Goal: Task Accomplishment & Management: Manage account settings

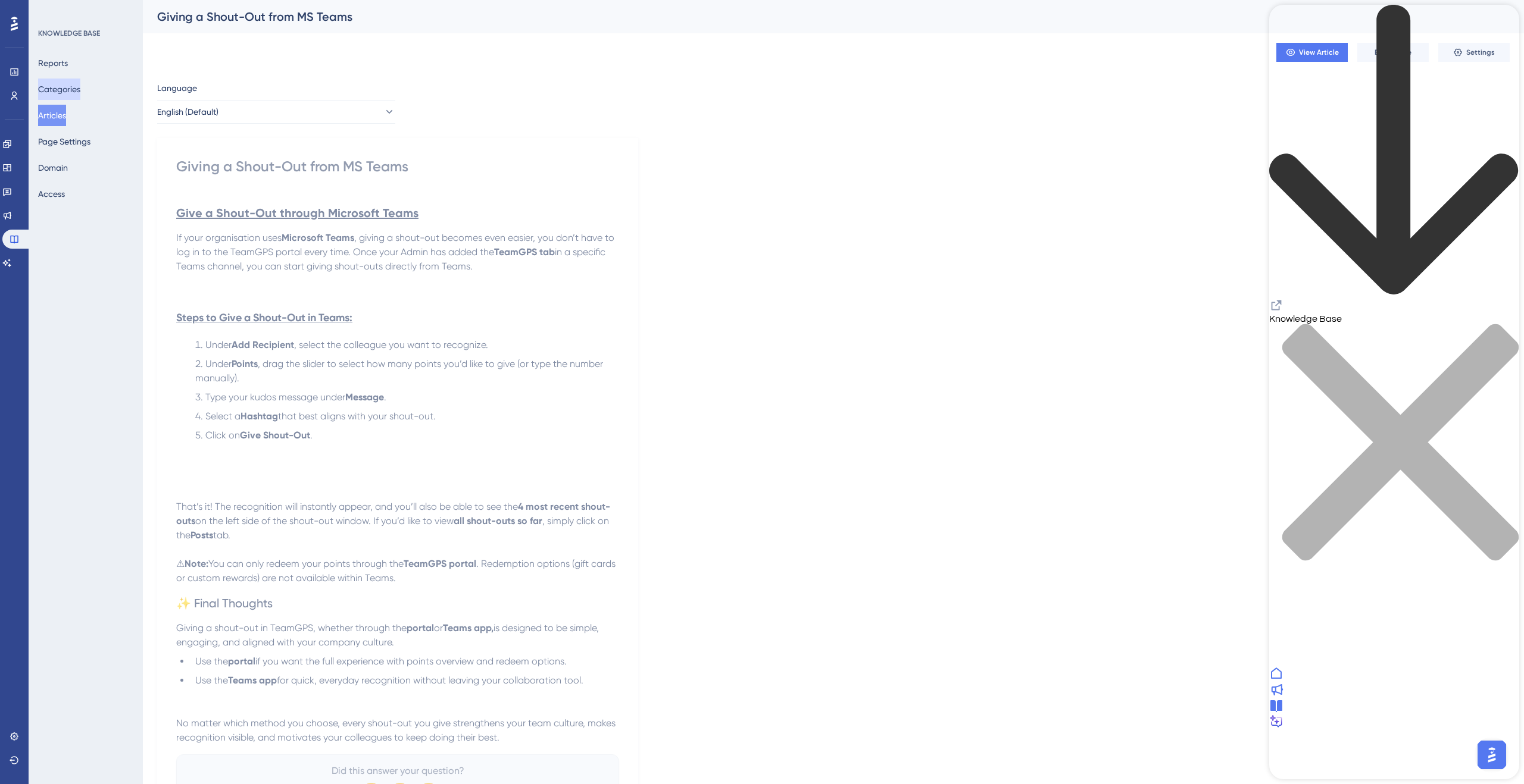
click at [78, 93] on button "Categories" at bounding box center [59, 89] width 42 height 22
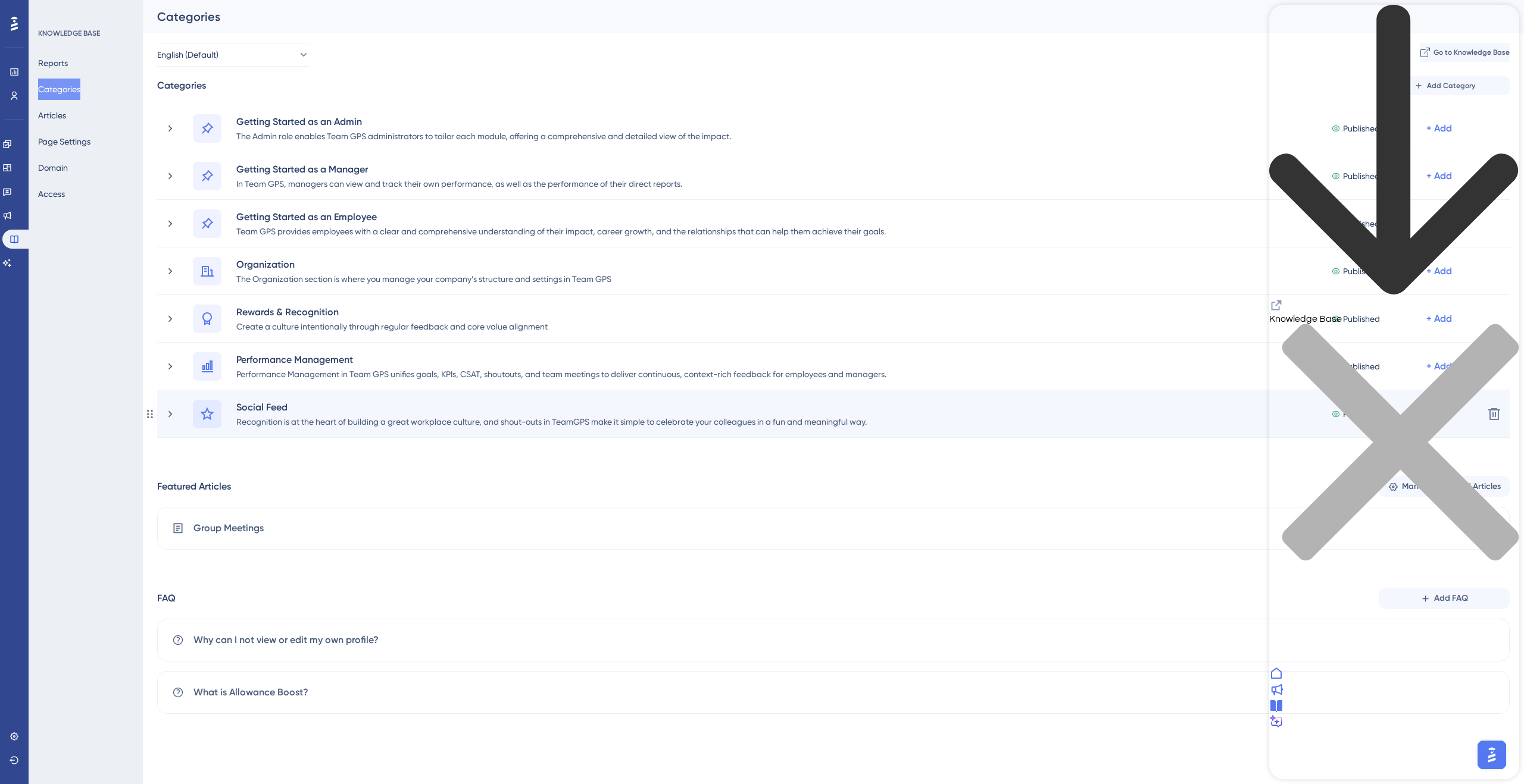
click at [204, 414] on icon at bounding box center [207, 414] width 13 height 13
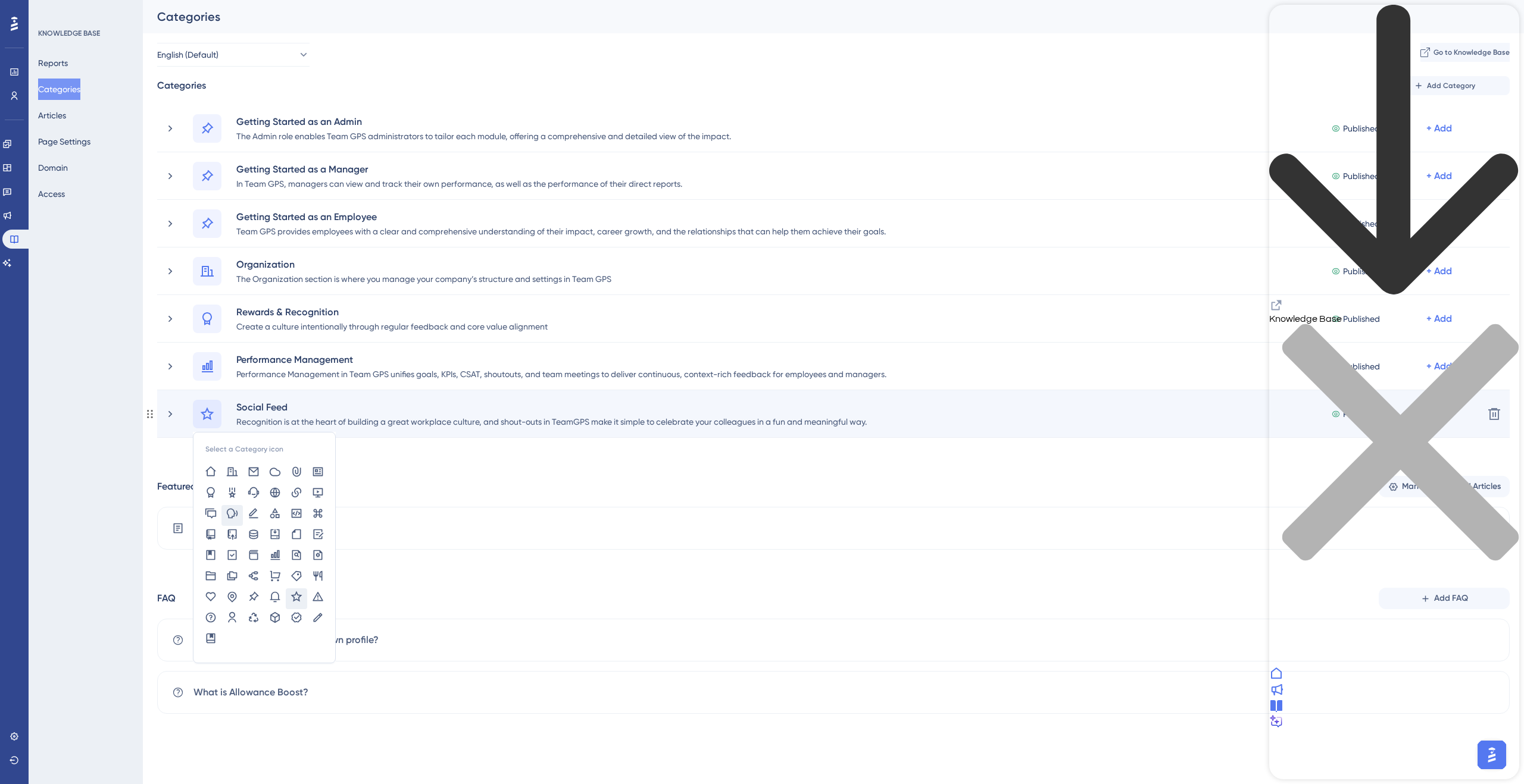
click at [231, 520] on div at bounding box center [231, 515] width 22 height 21
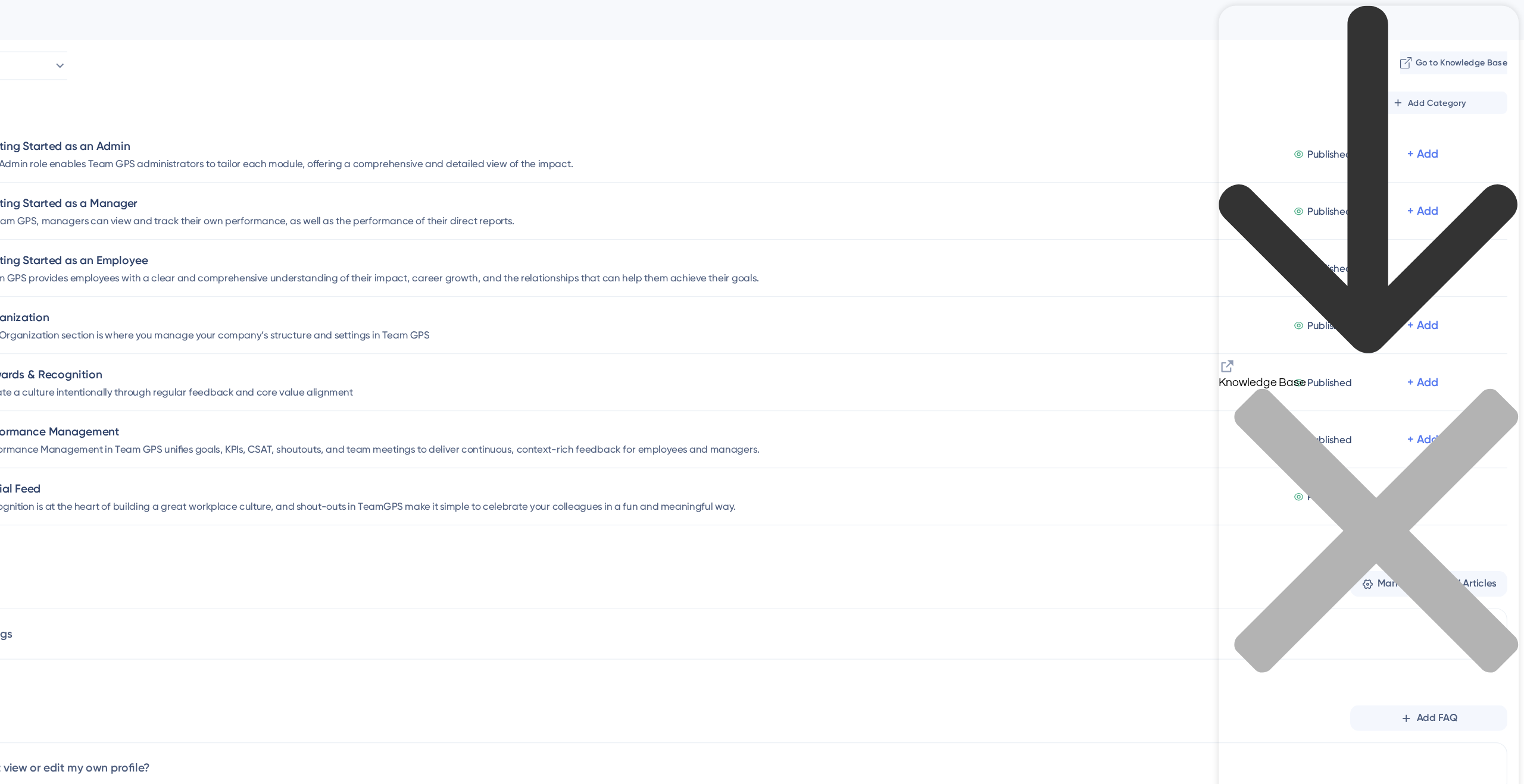
click at [1071, 325] on icon "close resource center" at bounding box center [1350, 443] width 236 height 236
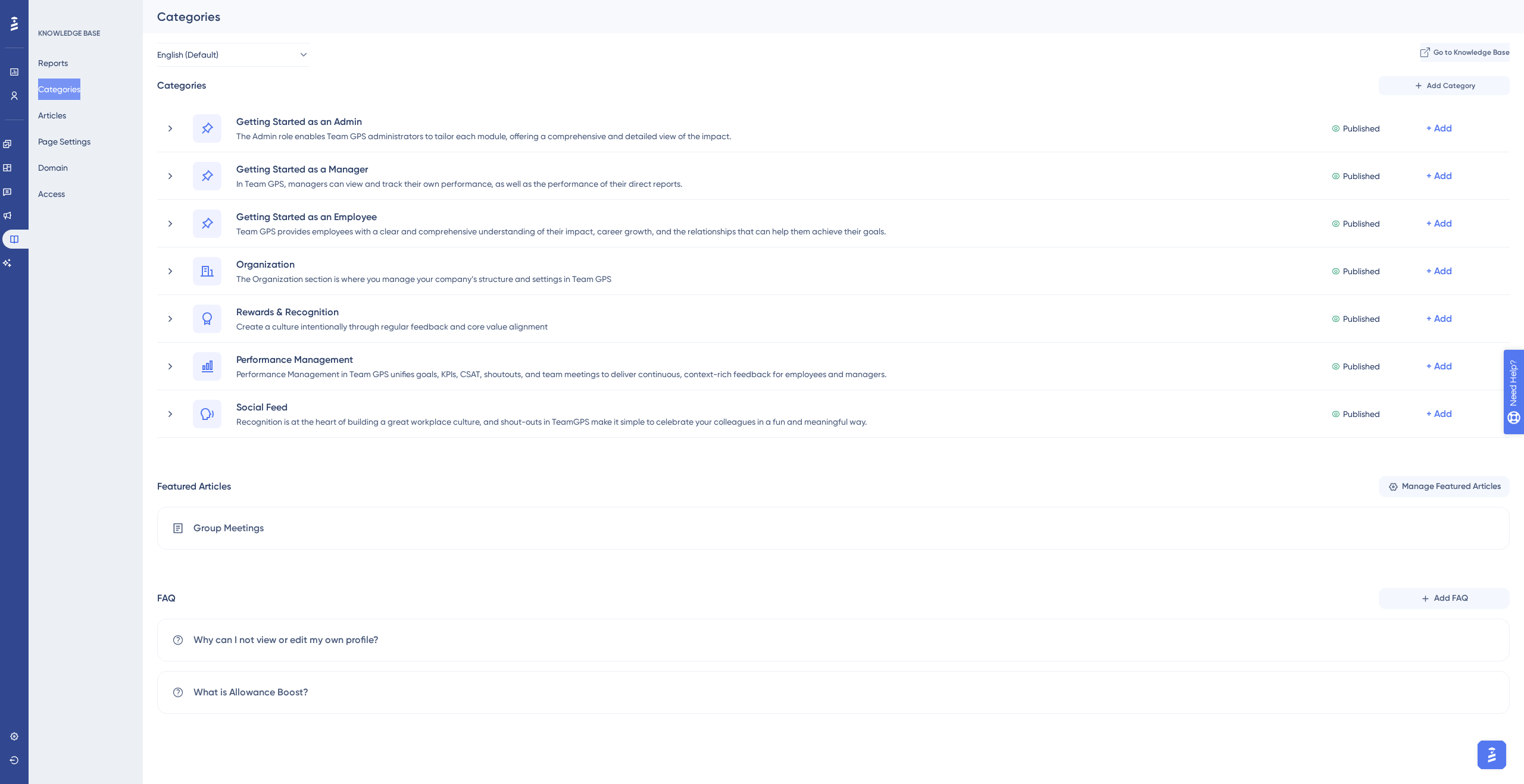
click at [1071, 443] on span "Need Help?" at bounding box center [1554, 444] width 47 height 14
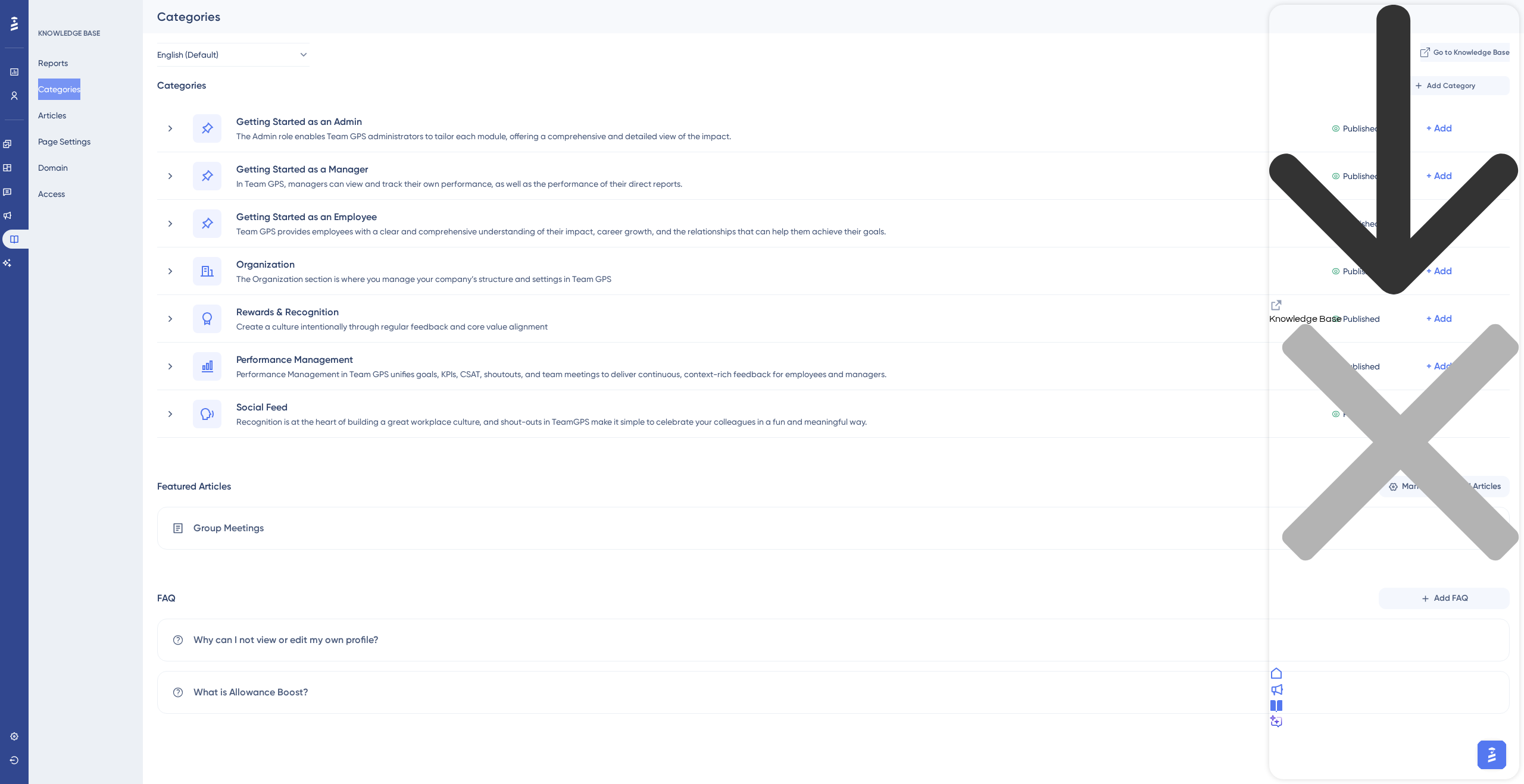
click at [1071, 23] on icon "back to header" at bounding box center [1393, 150] width 250 height 291
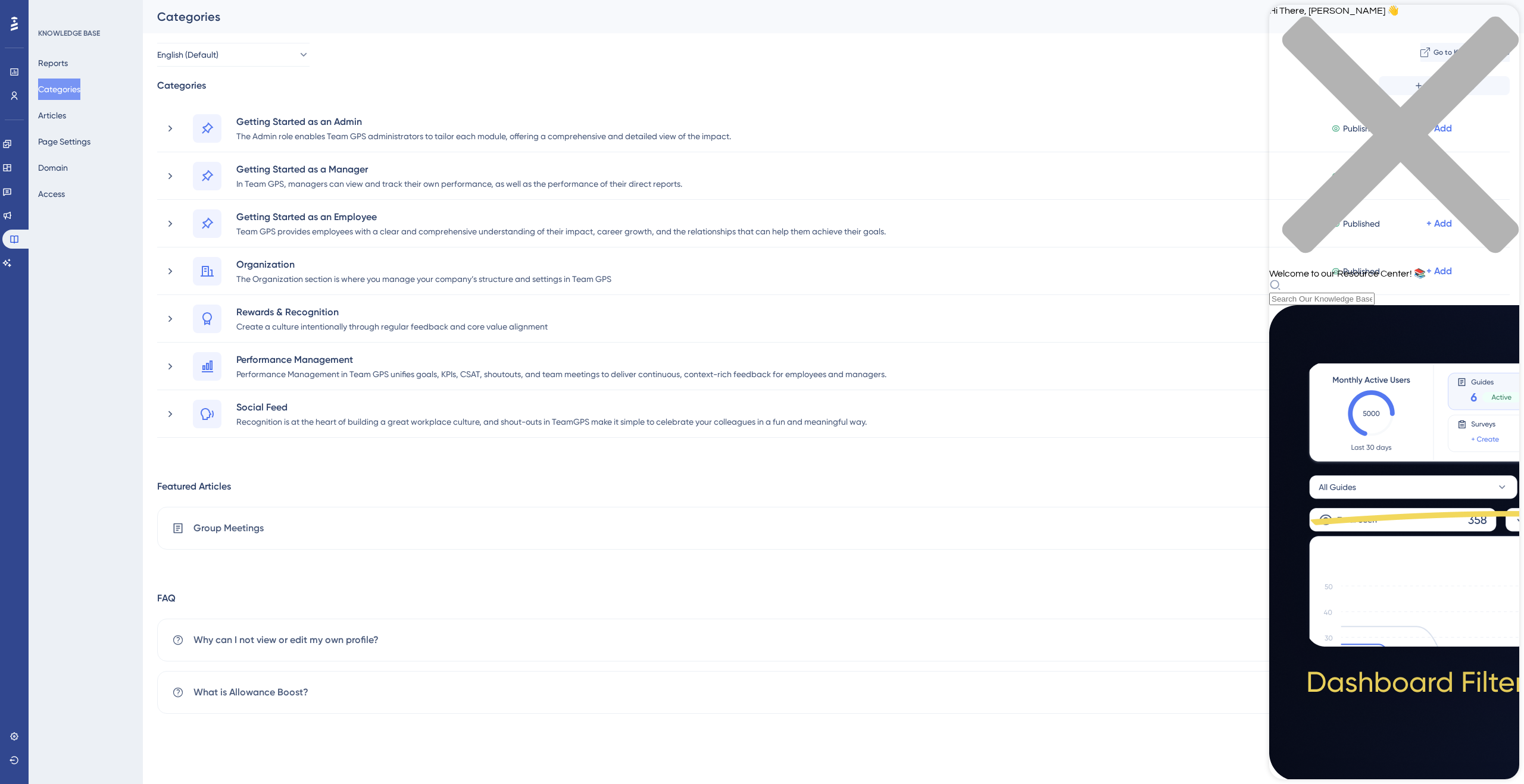
scroll to position [180, 0]
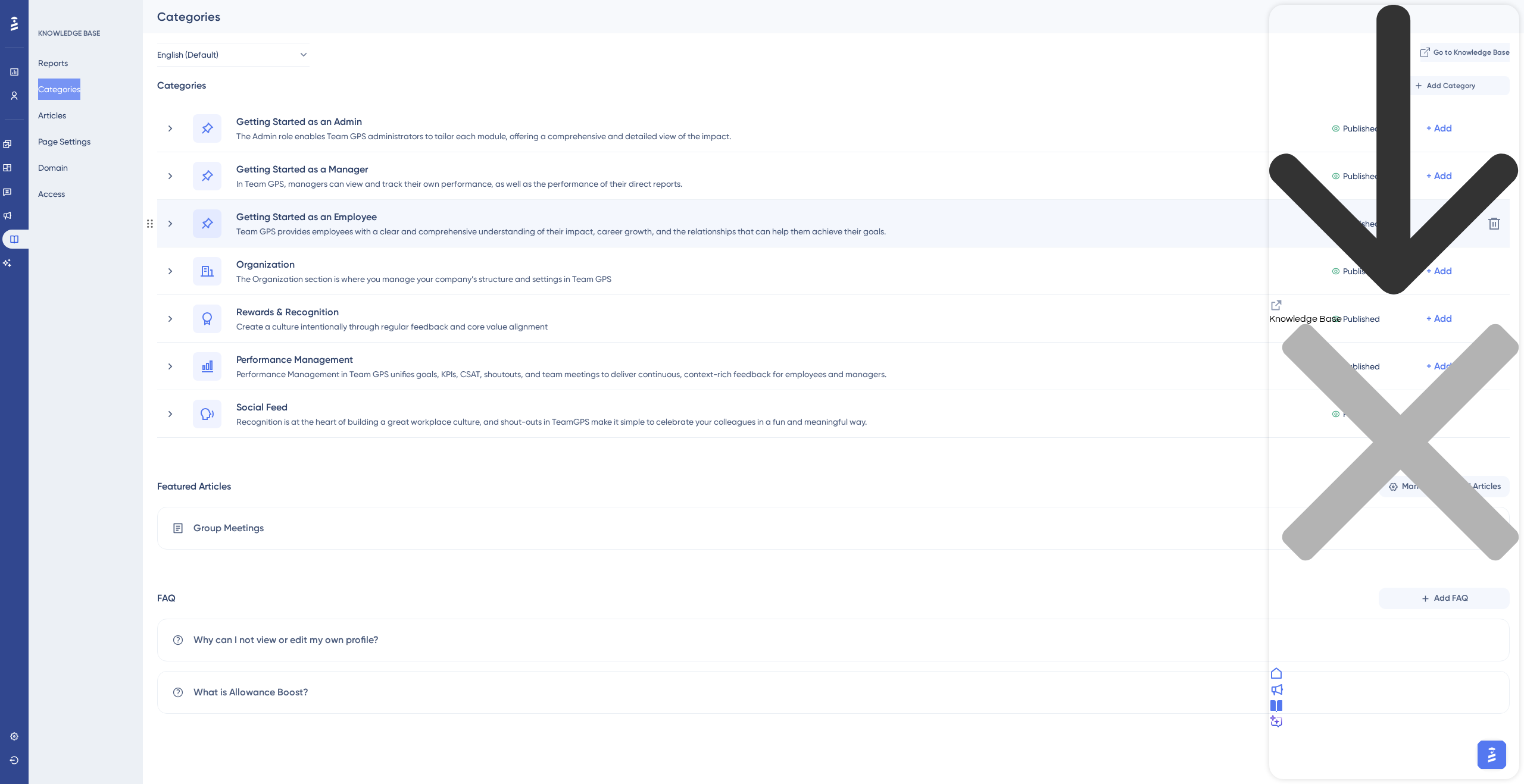
click at [210, 233] on div at bounding box center [207, 223] width 29 height 29
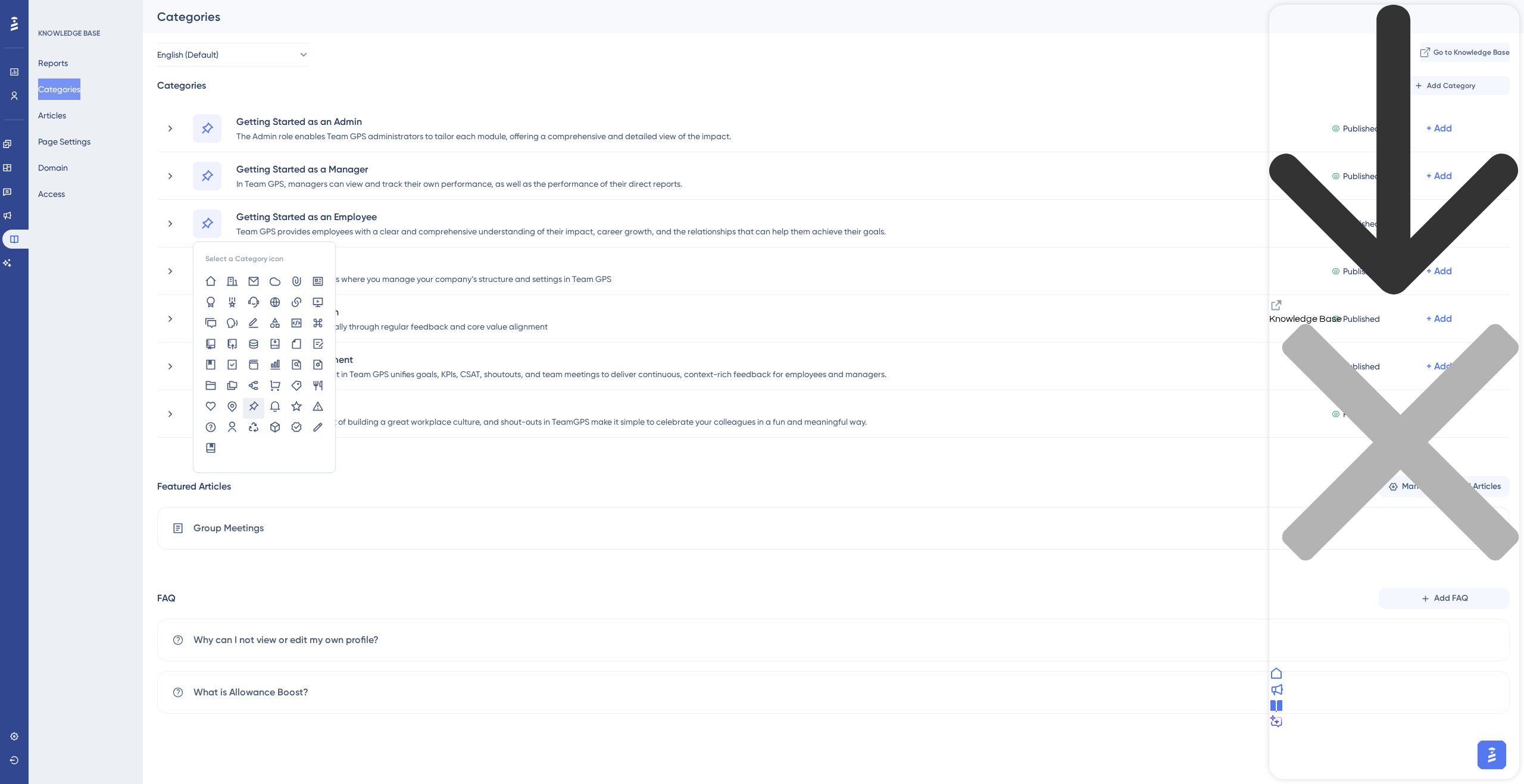
click at [303, 92] on div "Categories Add Category" at bounding box center [833, 86] width 1353 height 19
click at [1071, 323] on div "close resource center" at bounding box center [1393, 449] width 250 height 251
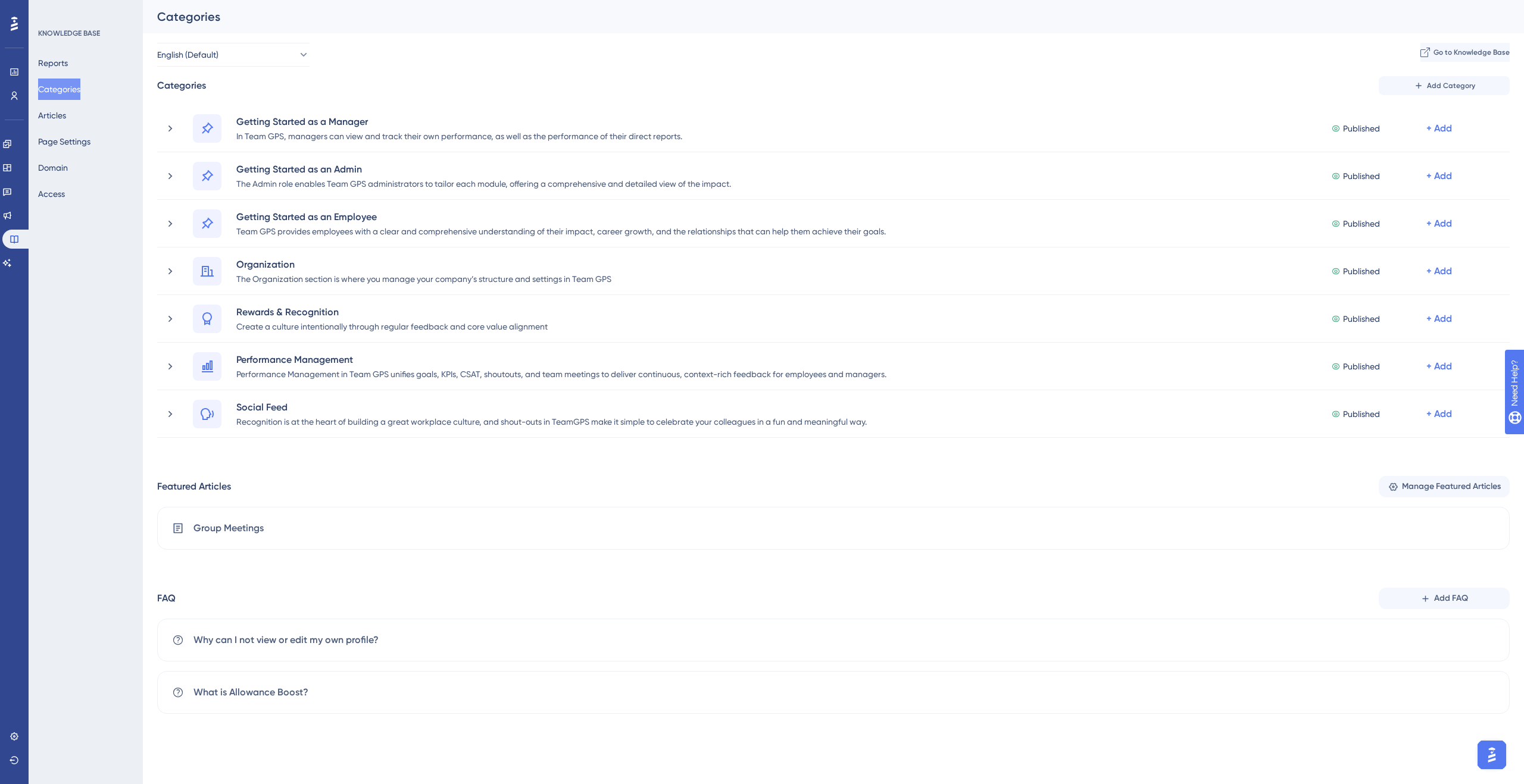
click at [1071, 58] on div "English (Default) Go to Knowledge Base" at bounding box center [833, 55] width 1353 height 24
click at [9, 164] on icon at bounding box center [7, 168] width 10 height 10
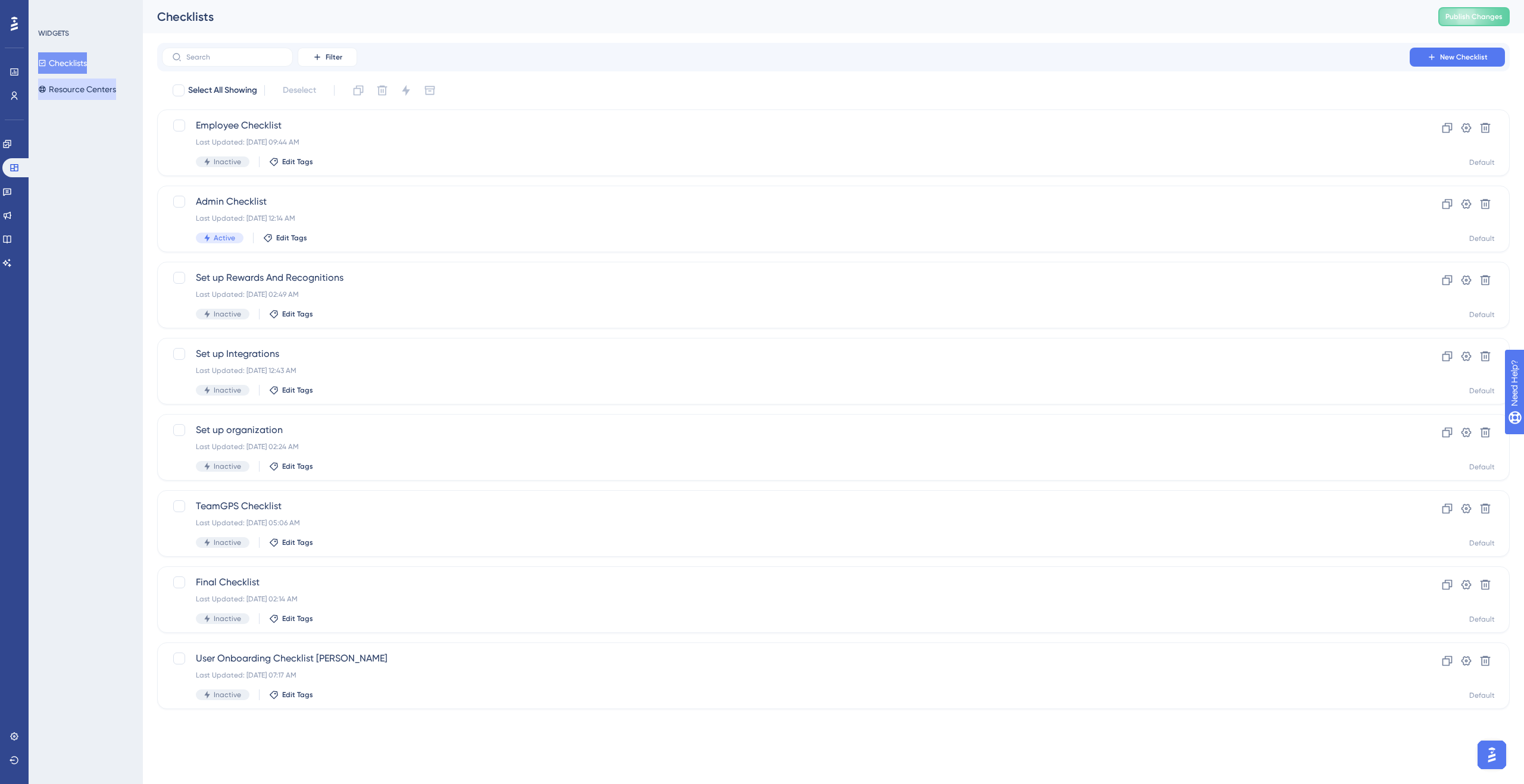
click at [76, 83] on button "Resource Centers" at bounding box center [76, 89] width 78 height 22
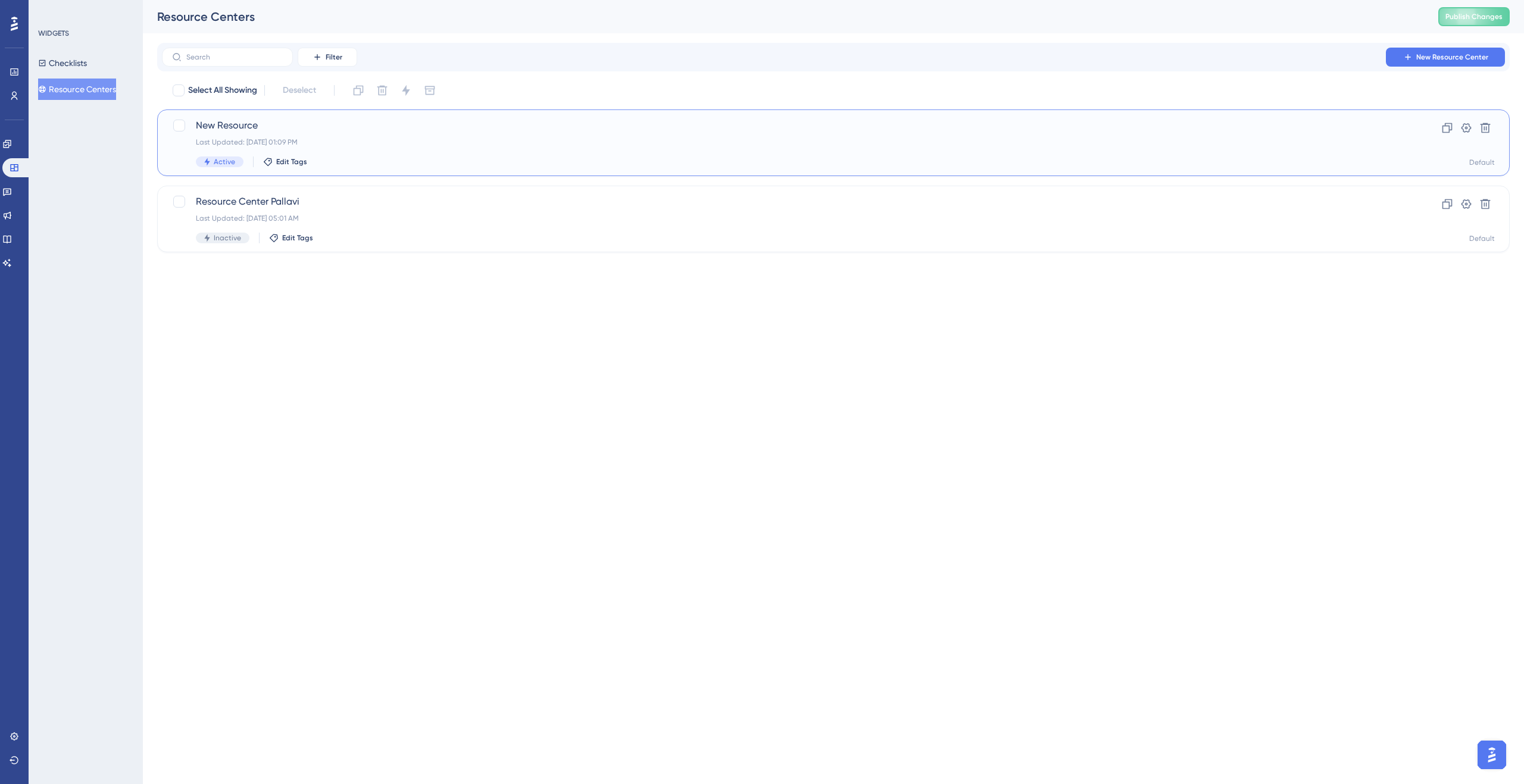
click at [279, 153] on div "New Resource Last Updated: [DATE] 01:09 PM Active Edit Tags" at bounding box center [786, 143] width 1180 height 49
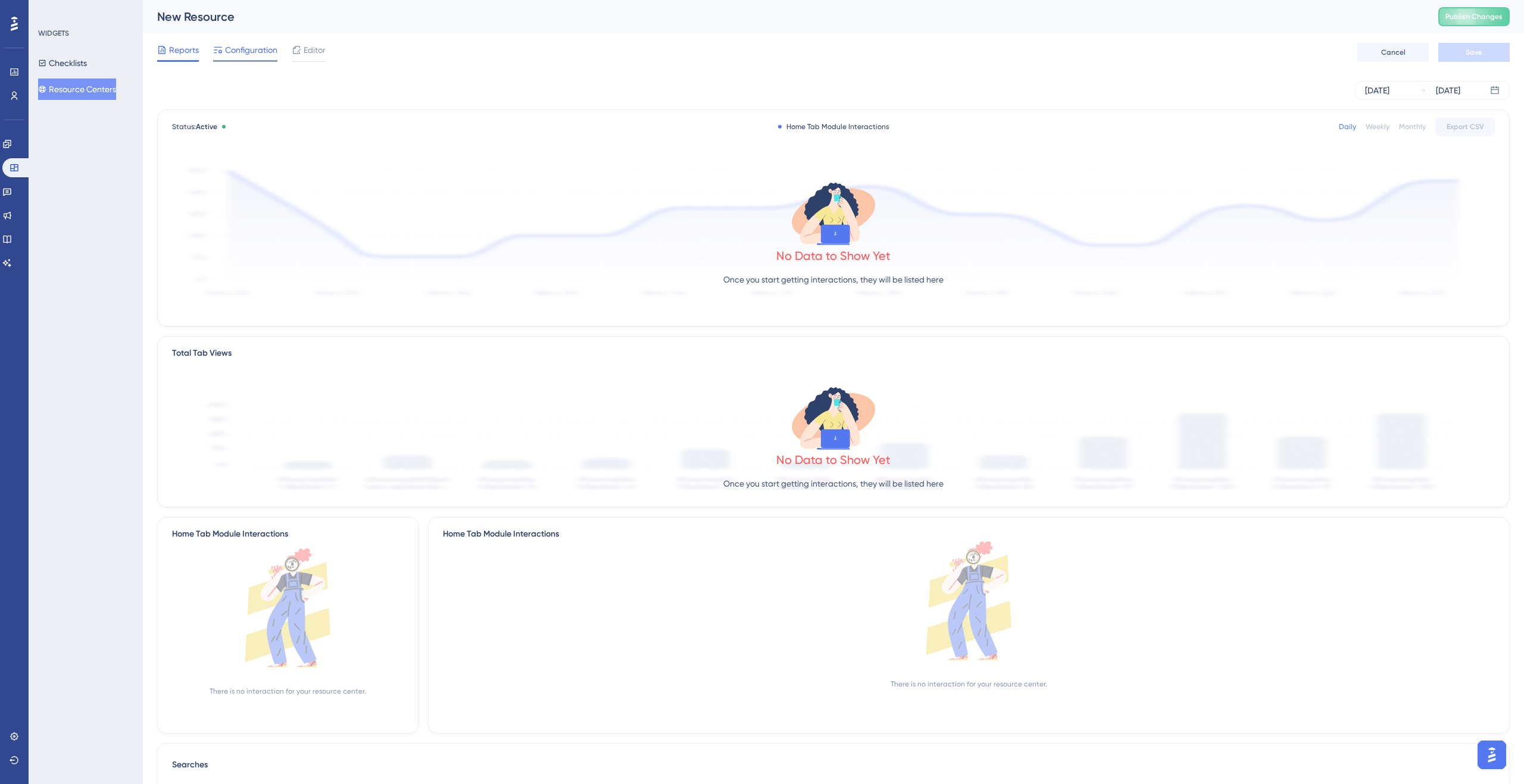
click at [254, 59] on div "Configuration" at bounding box center [245, 53] width 65 height 19
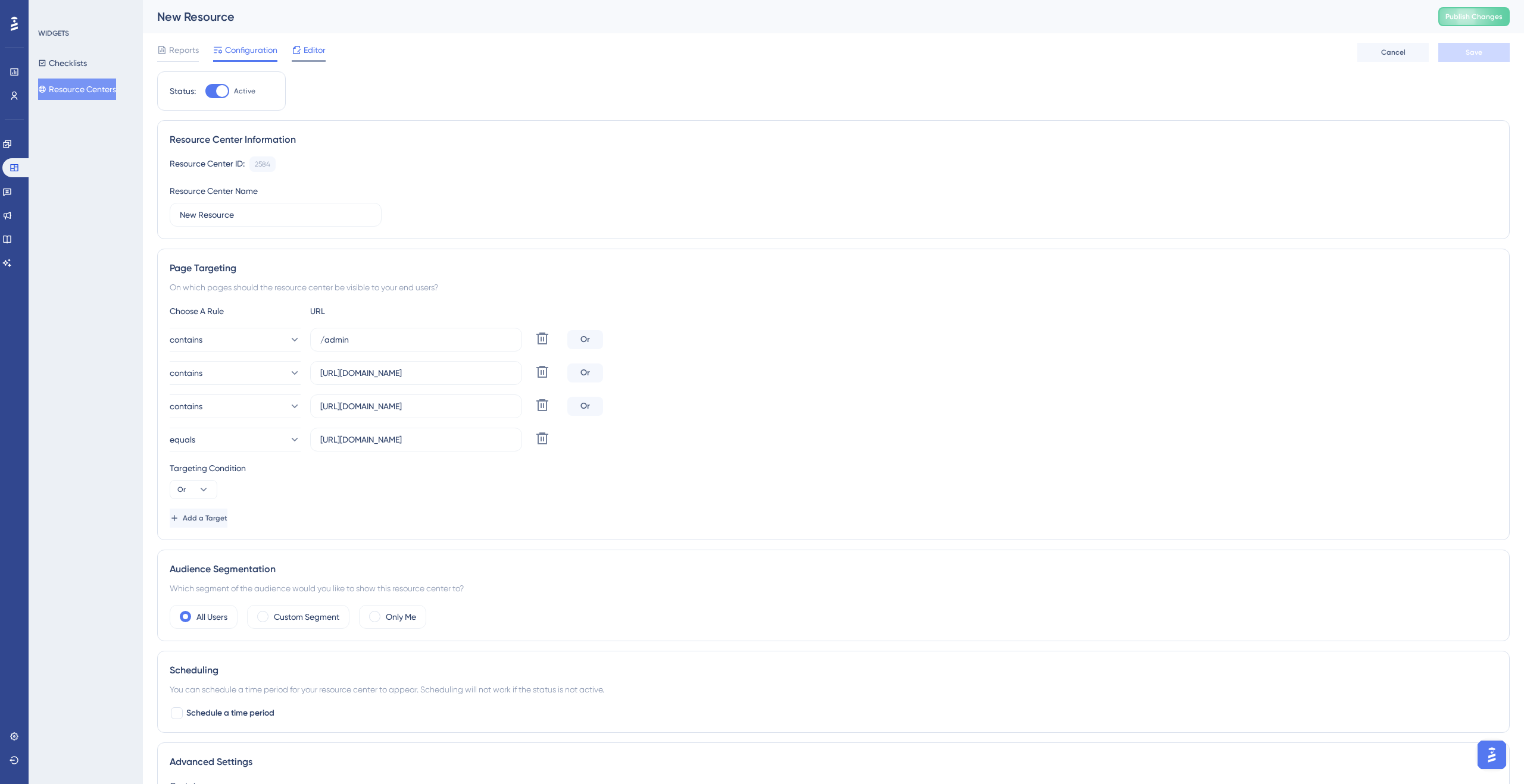
click at [309, 60] on div at bounding box center [309, 61] width 34 height 1
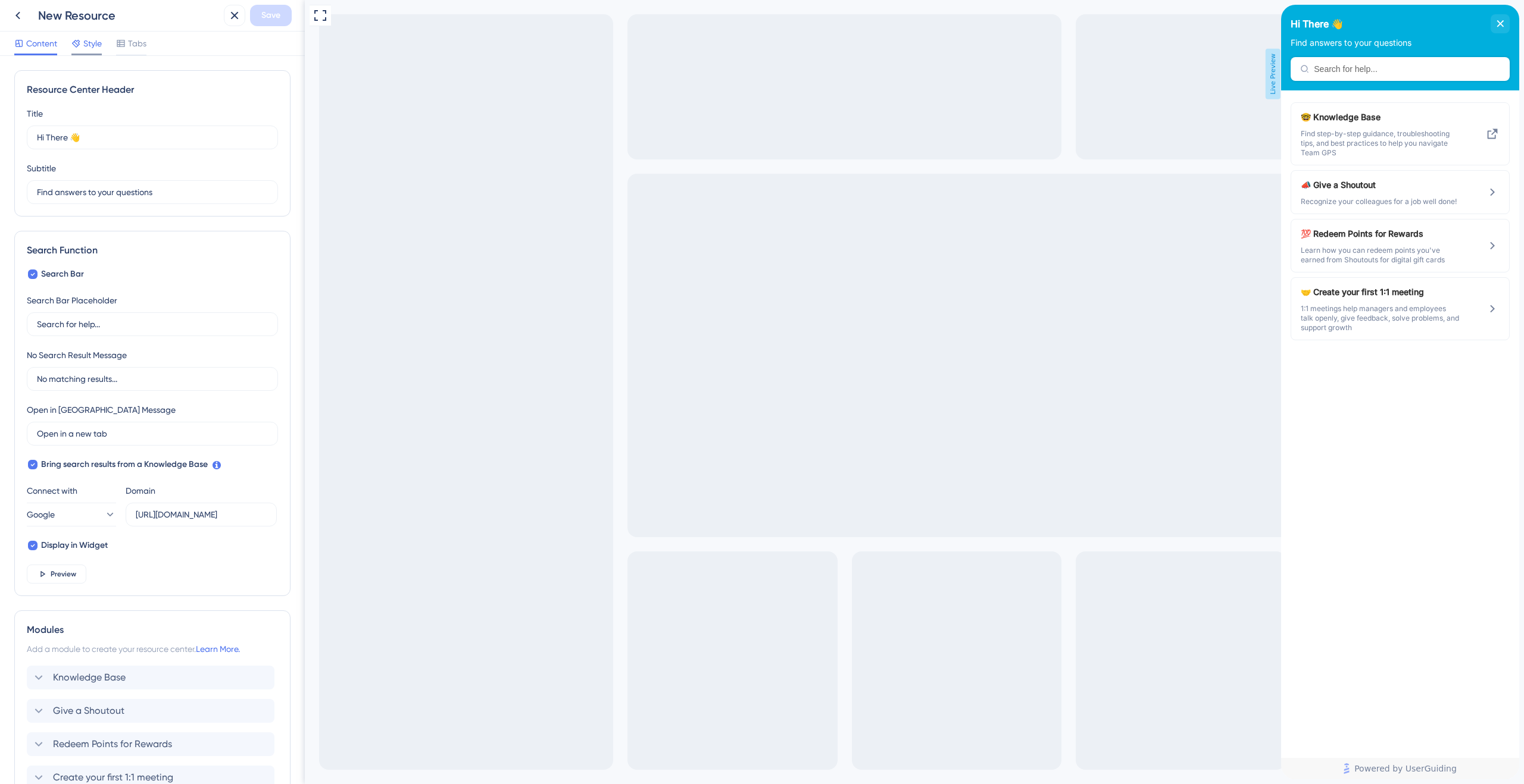
click at [99, 47] on span "Style" at bounding box center [92, 43] width 19 height 14
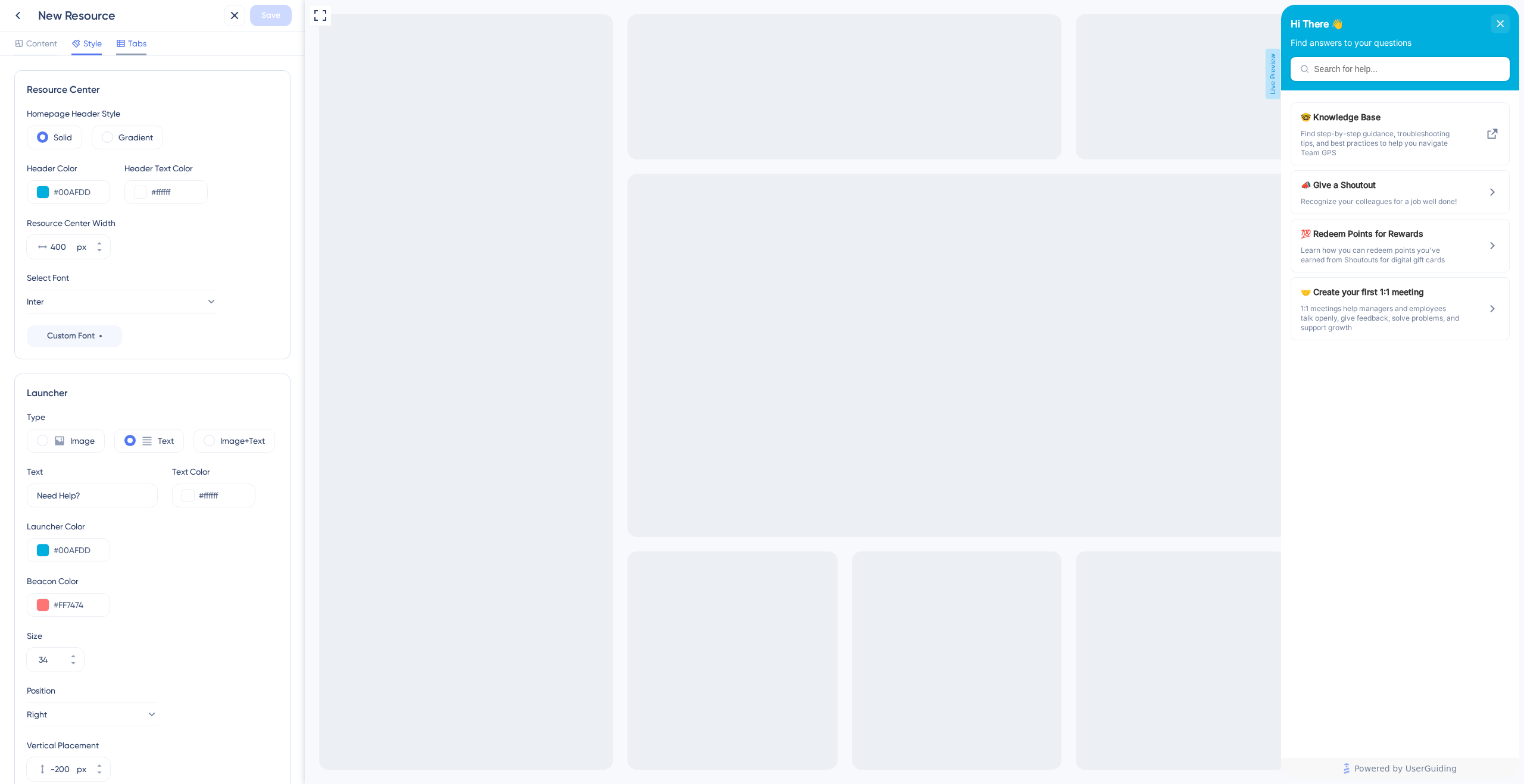
click at [134, 47] on span "Tabs" at bounding box center [137, 43] width 19 height 14
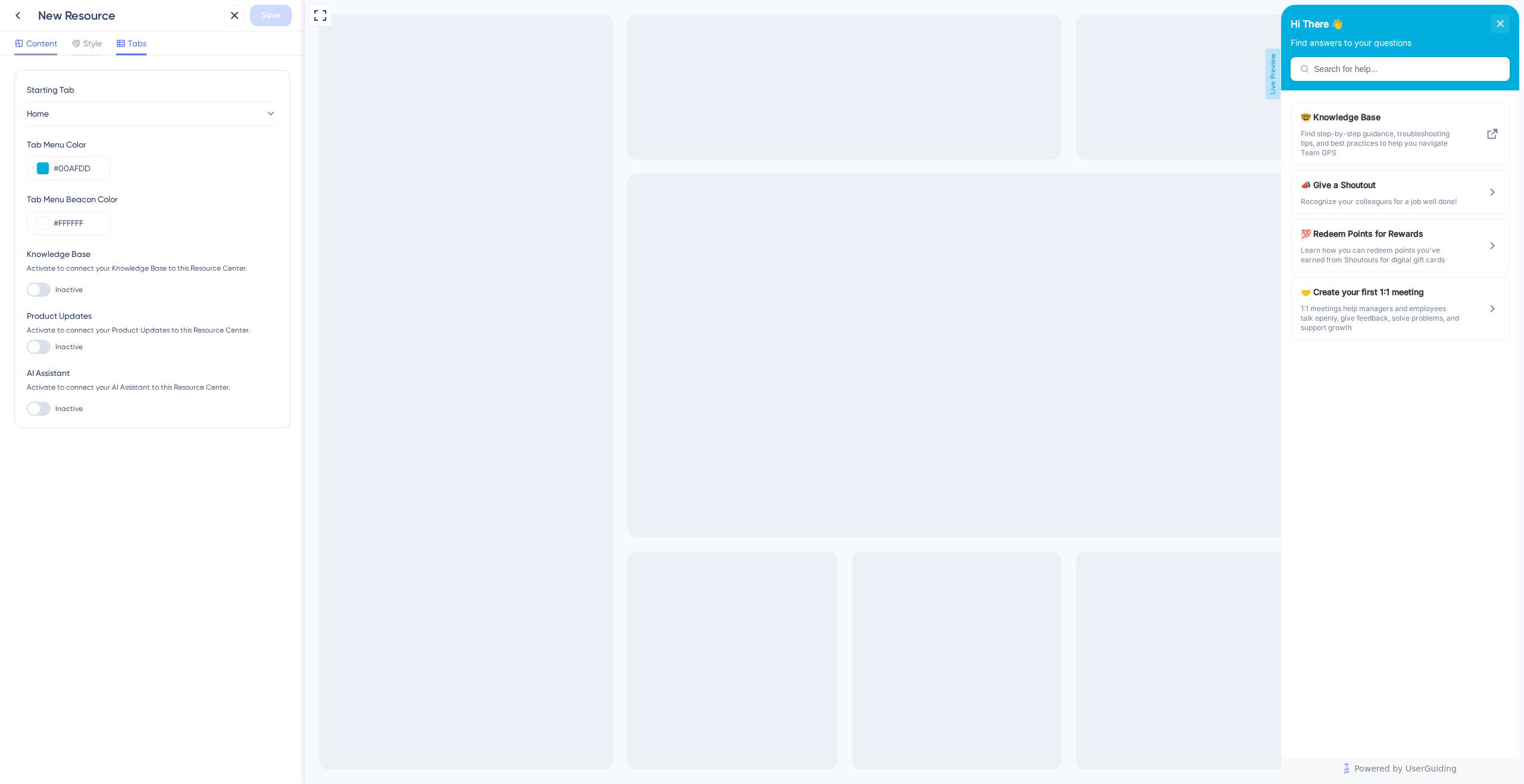
click at [47, 47] on span "Content" at bounding box center [42, 43] width 31 height 14
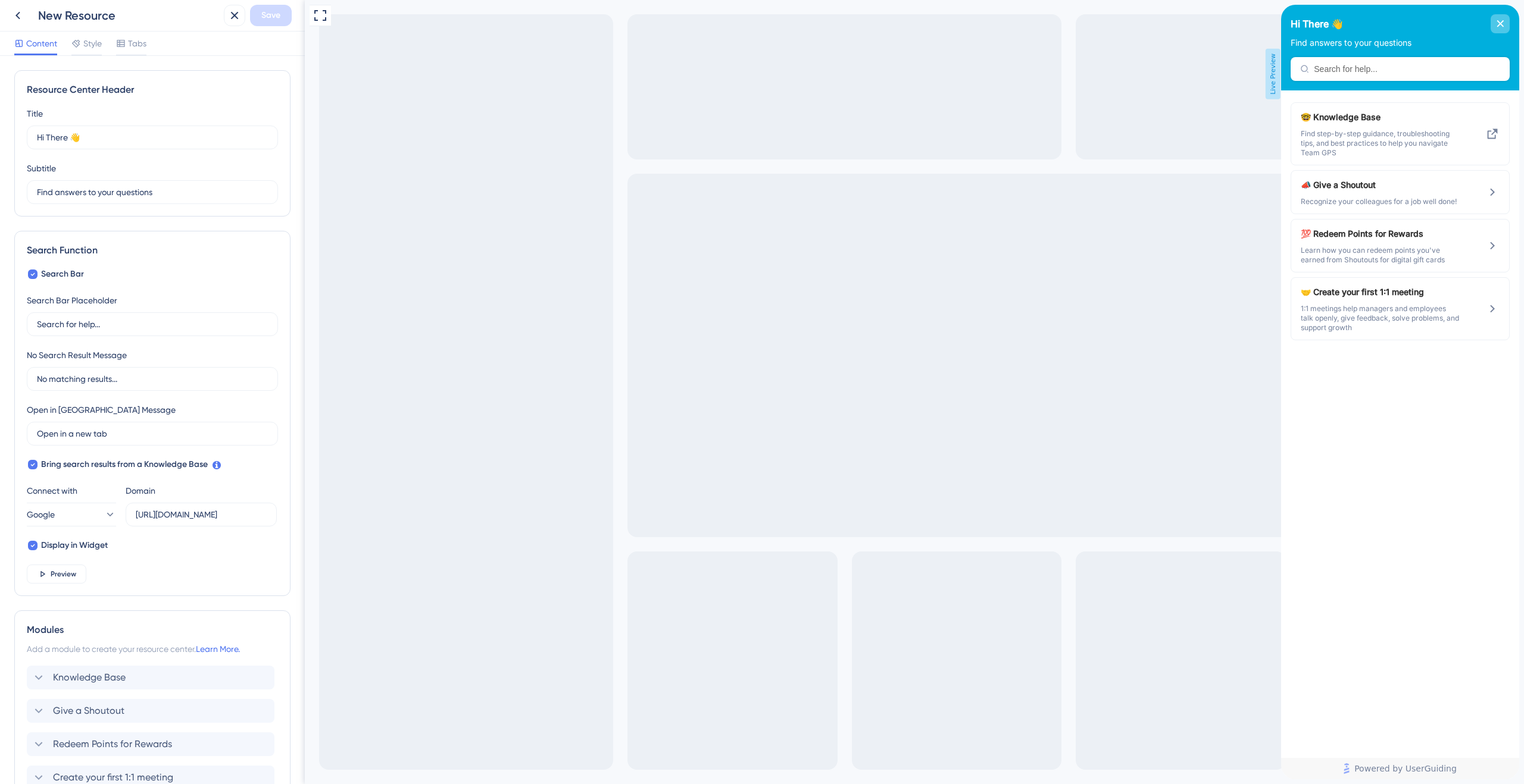
click at [1071, 22] on div "close resource center" at bounding box center [1500, 24] width 19 height 19
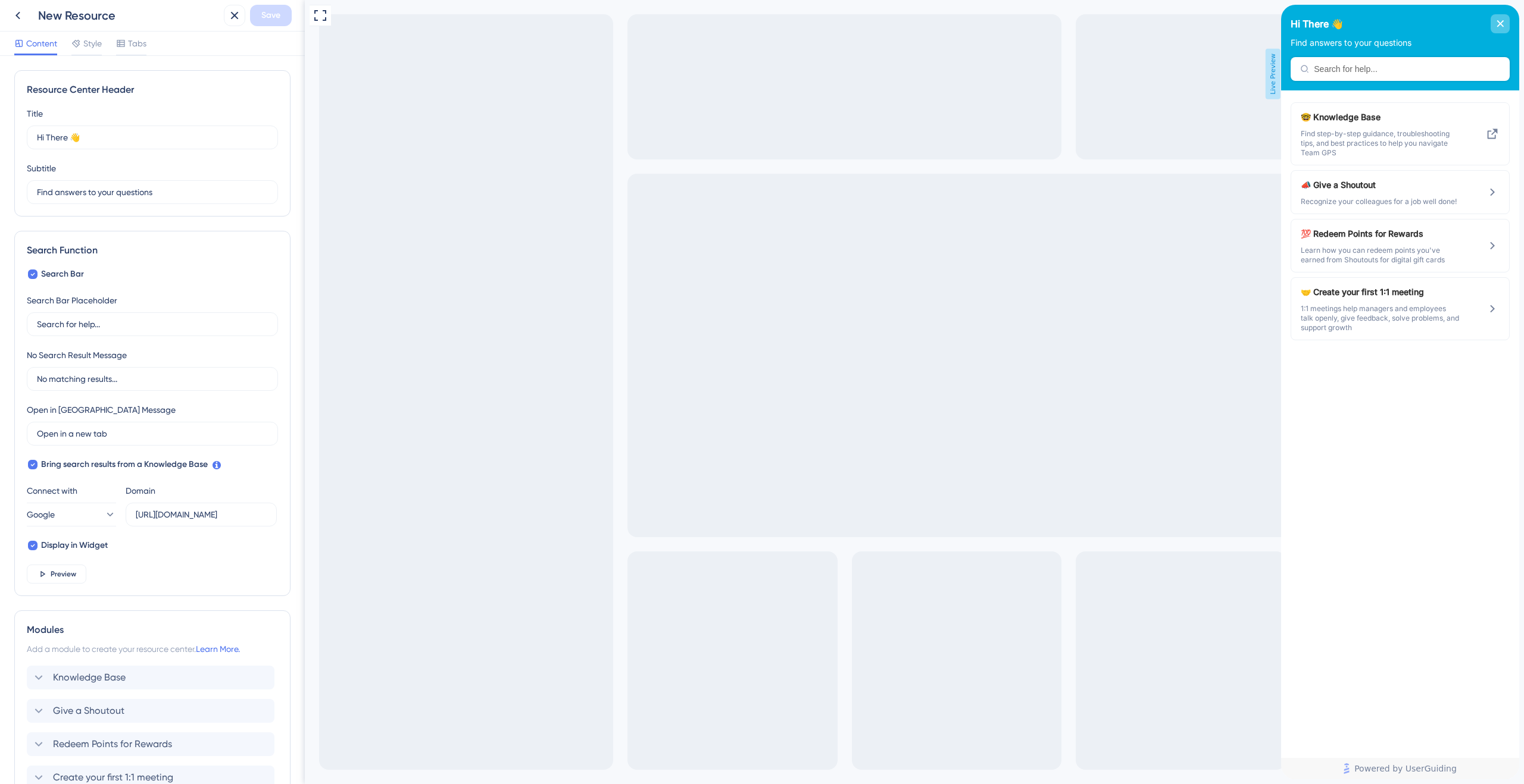
click at [1071, 27] on icon "close resource center" at bounding box center [1500, 24] width 7 height 7
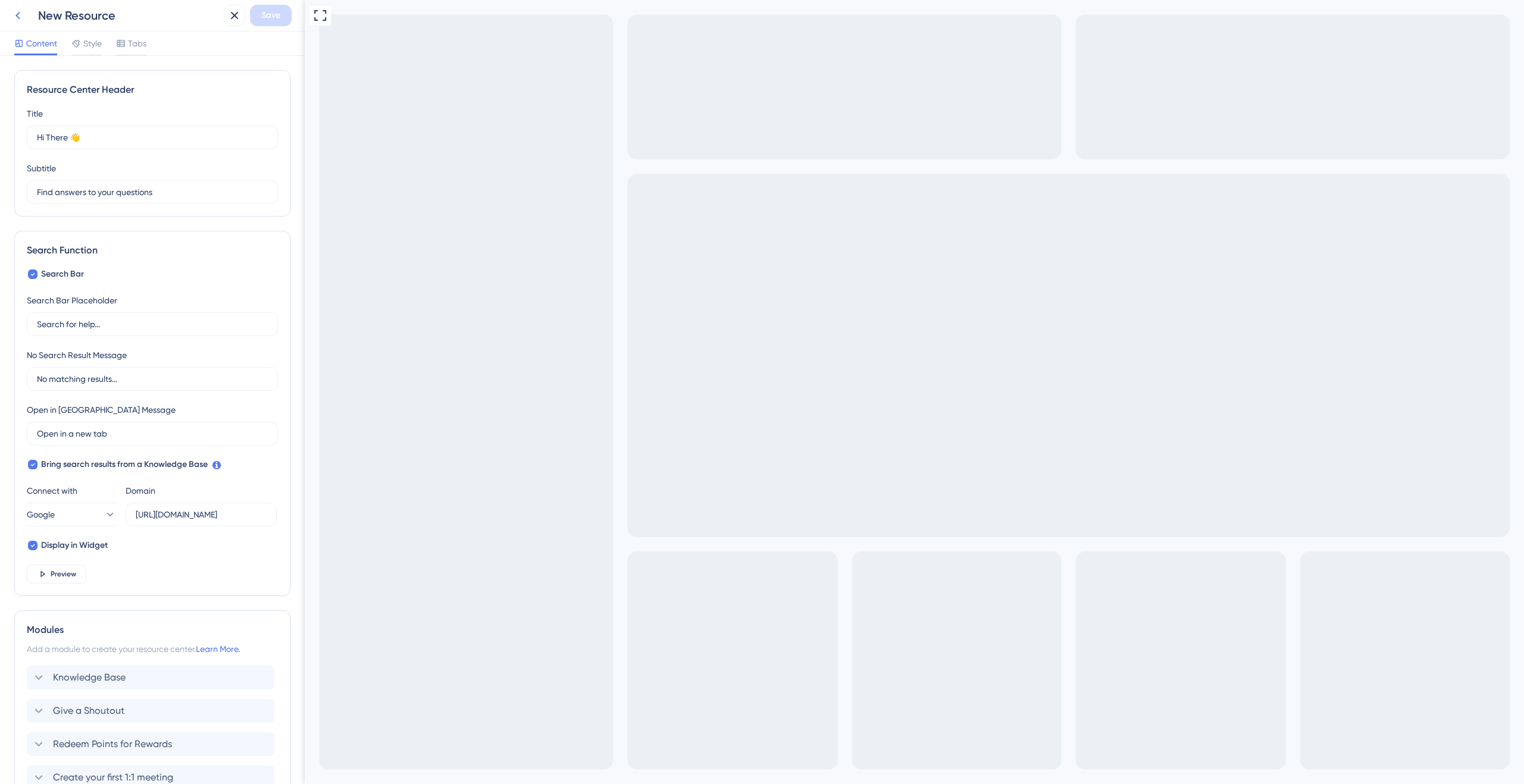
click at [19, 13] on icon at bounding box center [17, 15] width 14 height 14
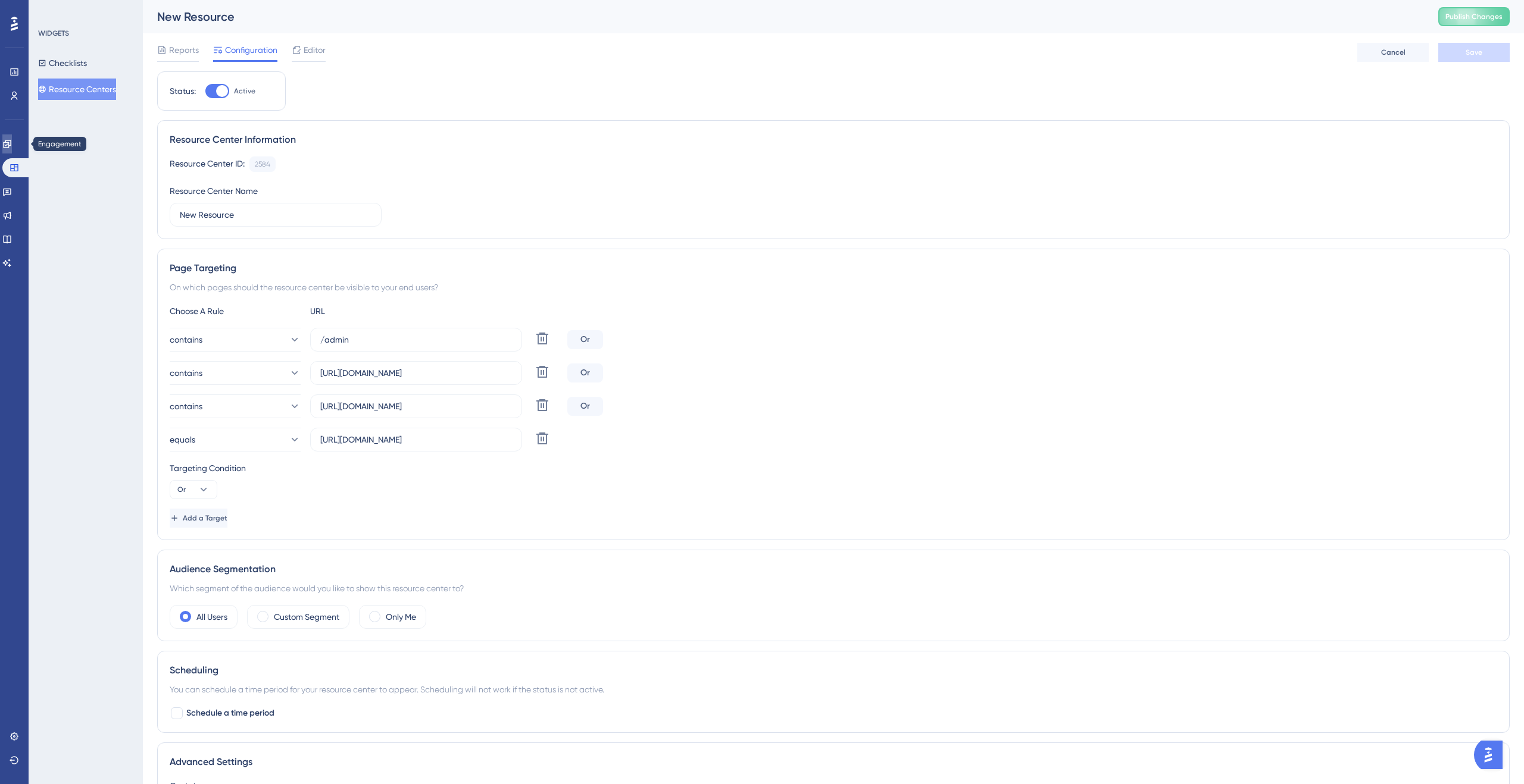
click at [10, 147] on icon at bounding box center [7, 144] width 7 height 7
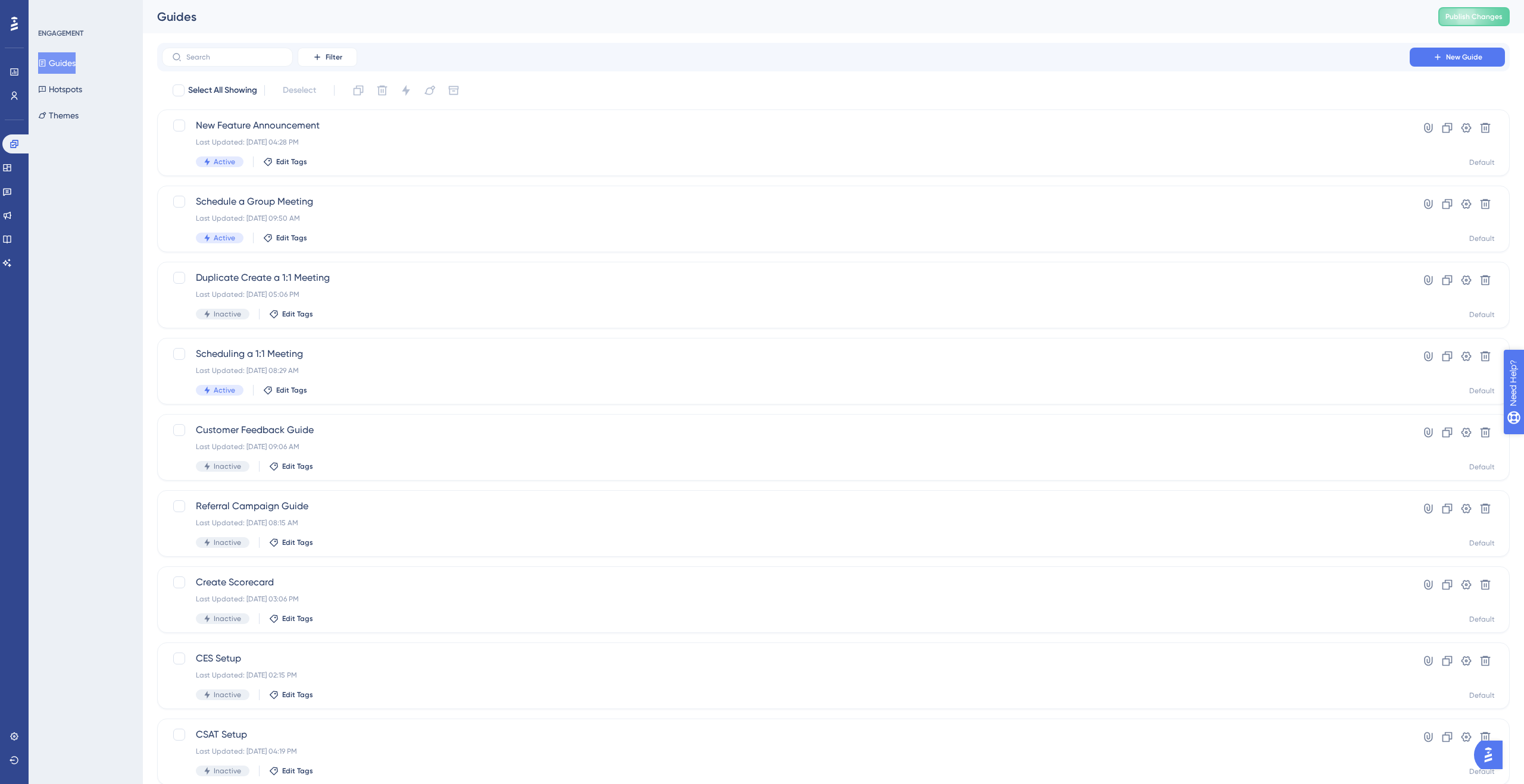
click at [1071, 444] on span "Need Help?" at bounding box center [1554, 444] width 47 height 14
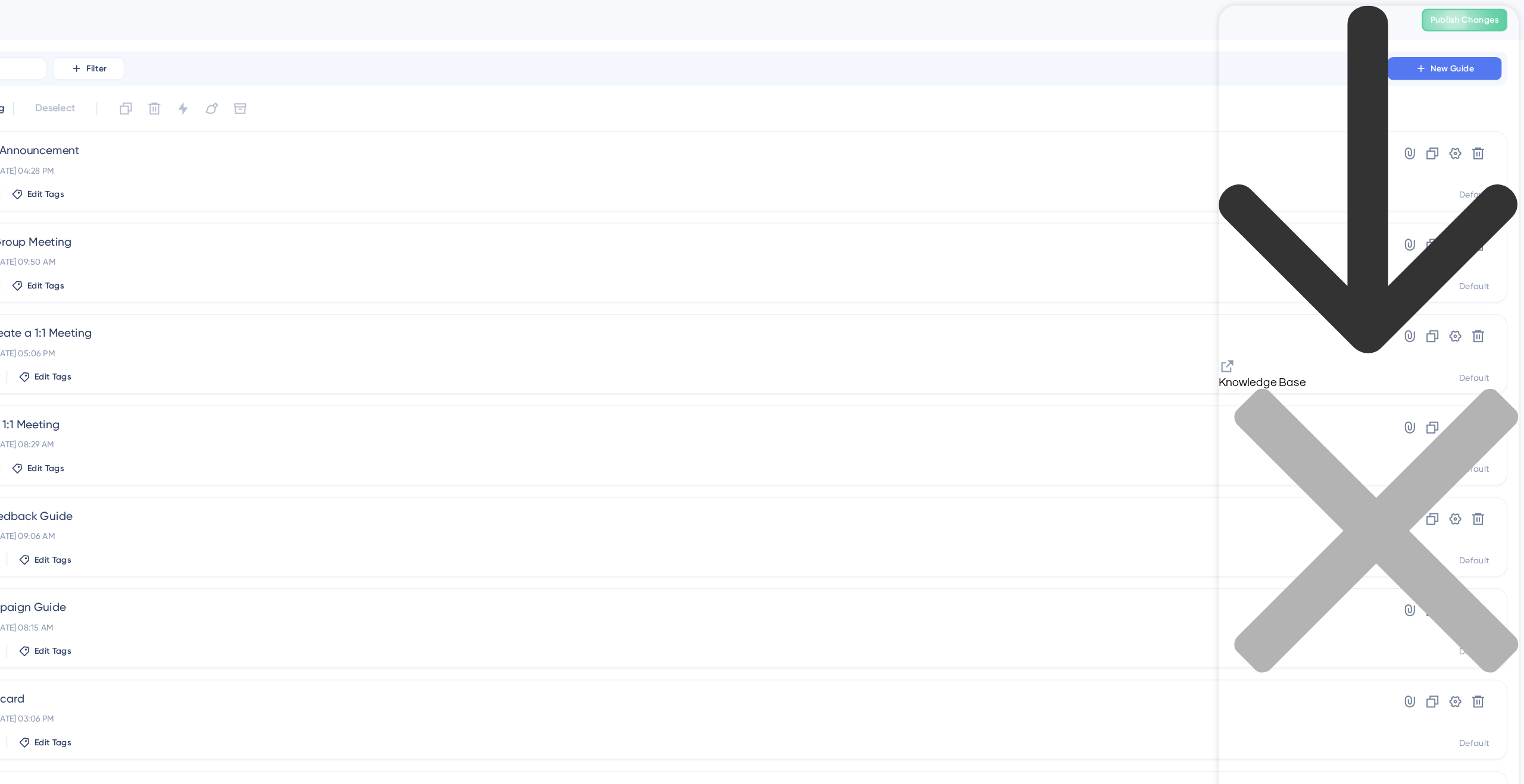
click at [1071, 324] on div "close resource center" at bounding box center [1343, 449] width 250 height 251
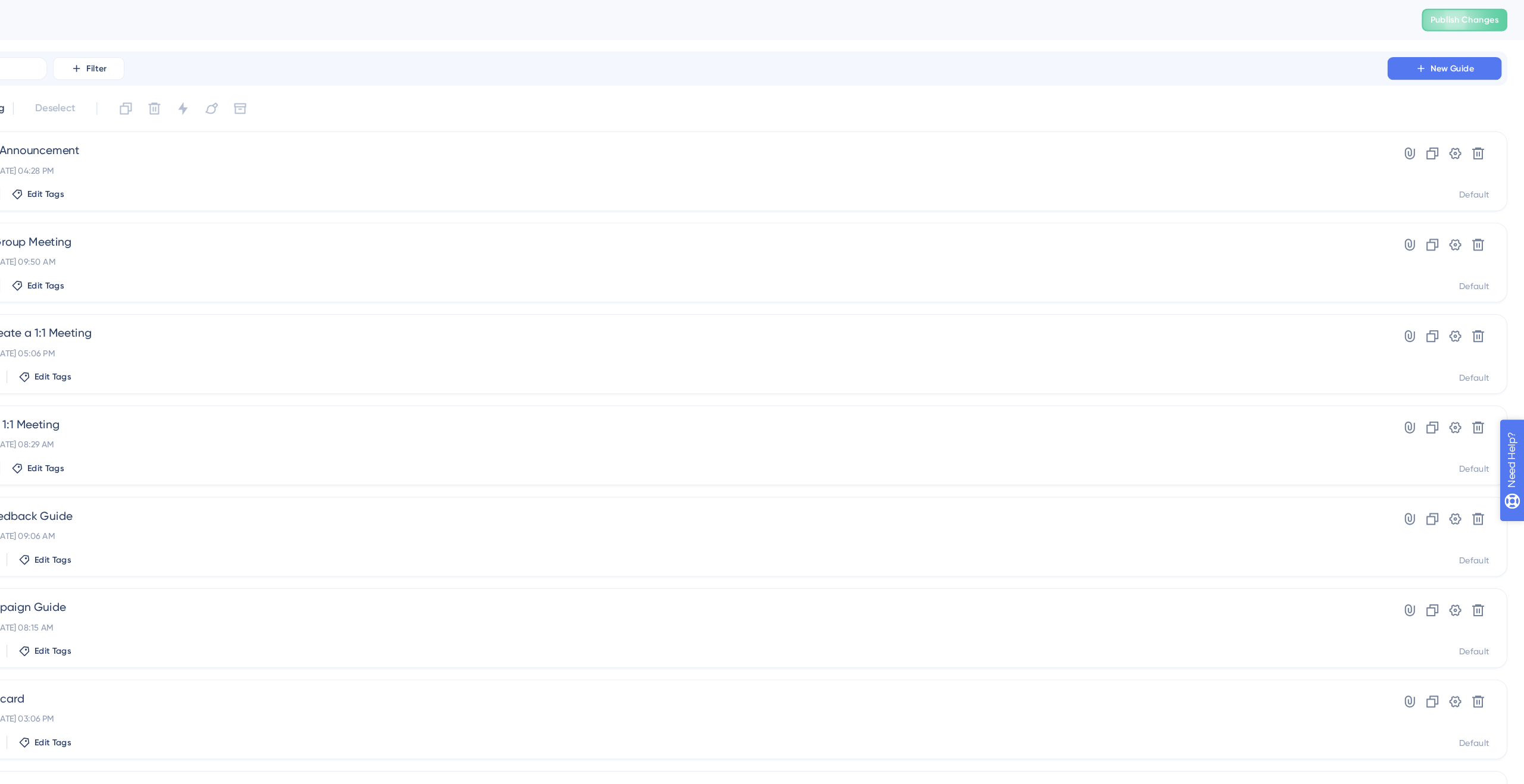
click at [1071, 533] on span "Need Help?" at bounding box center [1551, 531] width 47 height 14
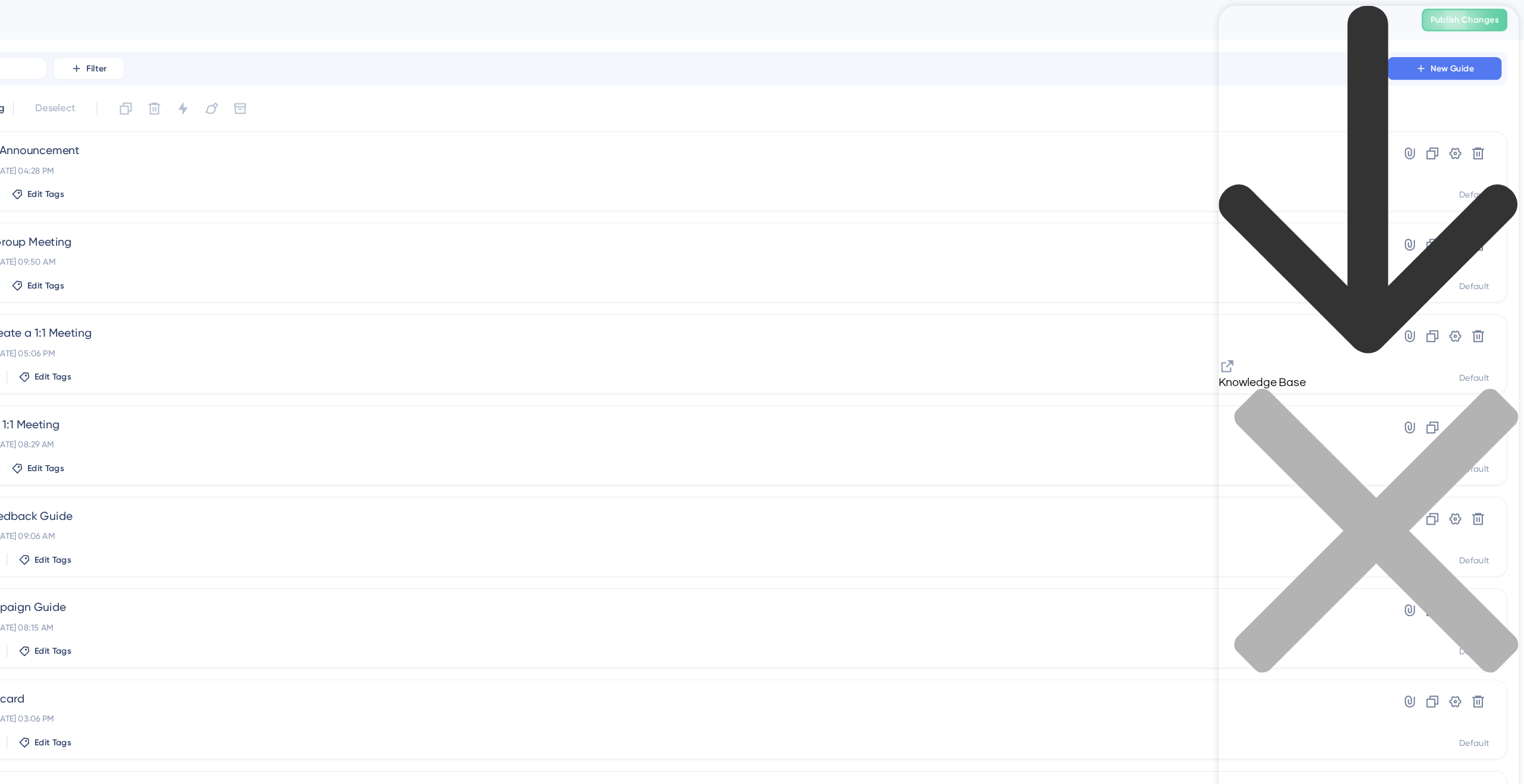
click at [1071, 324] on div "close resource center" at bounding box center [1343, 449] width 250 height 251
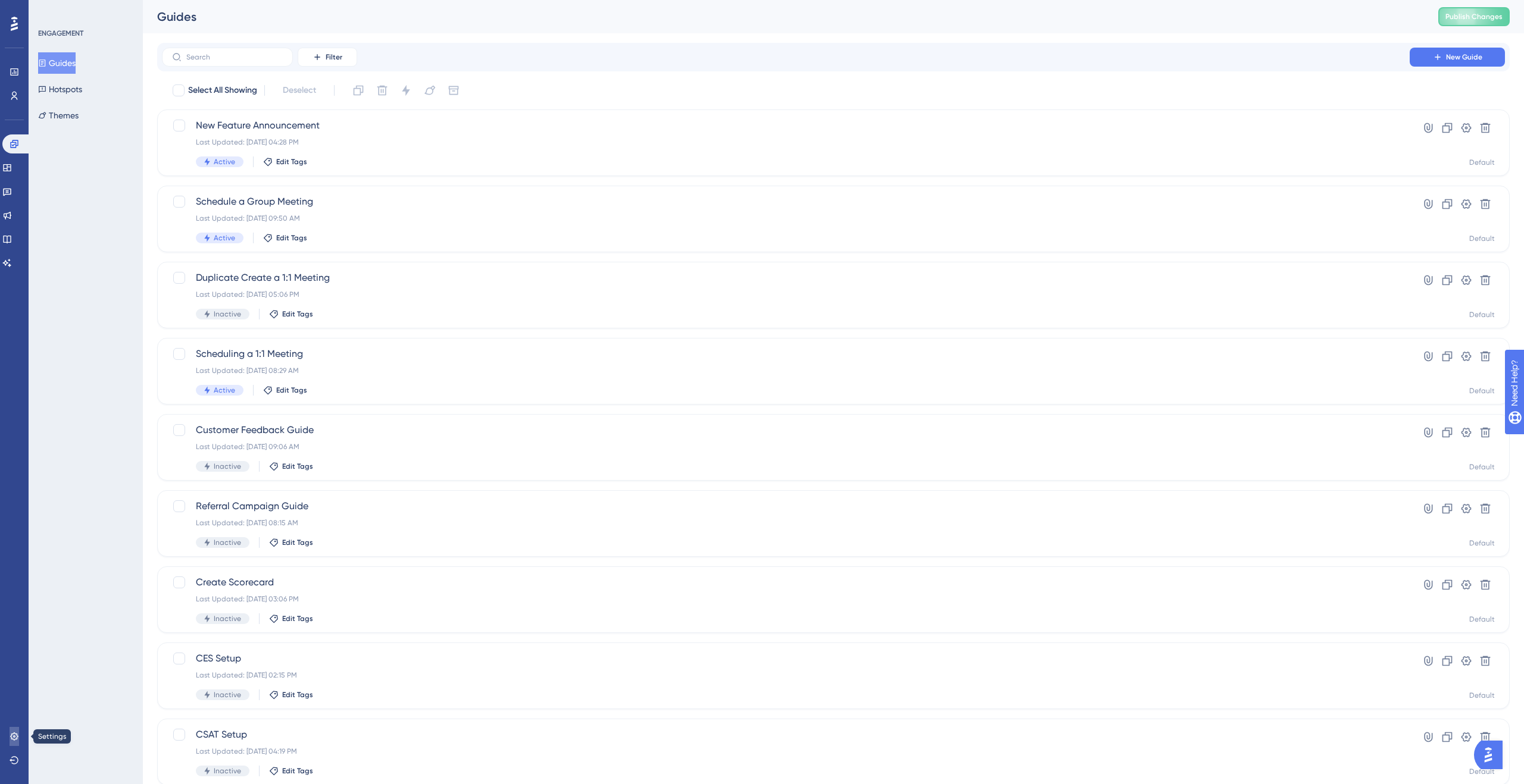
click at [13, 547] on icon at bounding box center [14, 736] width 7 height 7
